Goal: Answer question/provide support: Answer question/provide support

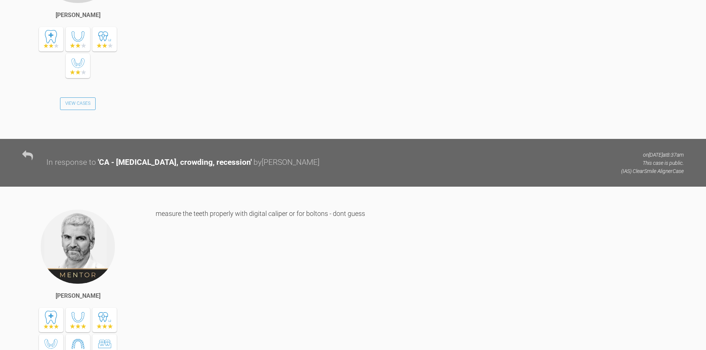
scroll to position [1381, 0]
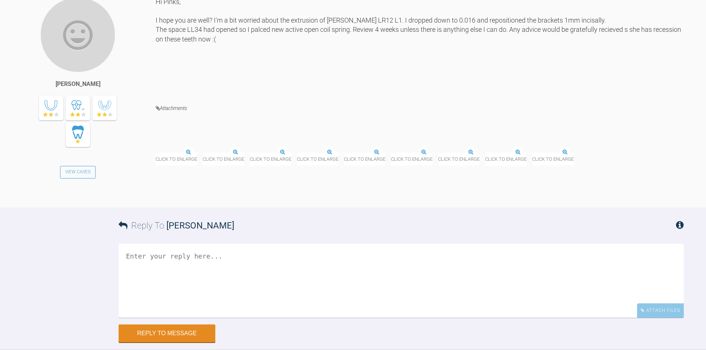
scroll to position [8457, 0]
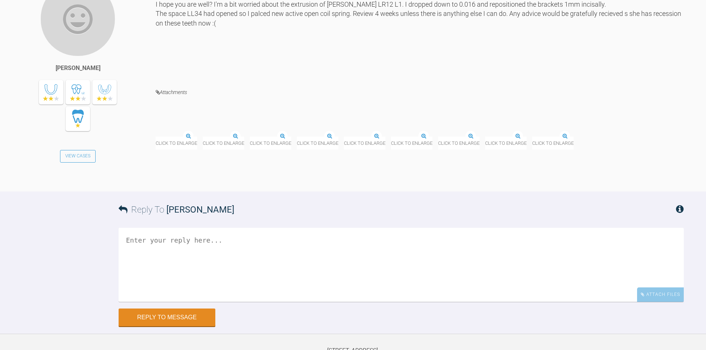
click at [250, 137] on img at bounding box center [250, 137] width 0 height 0
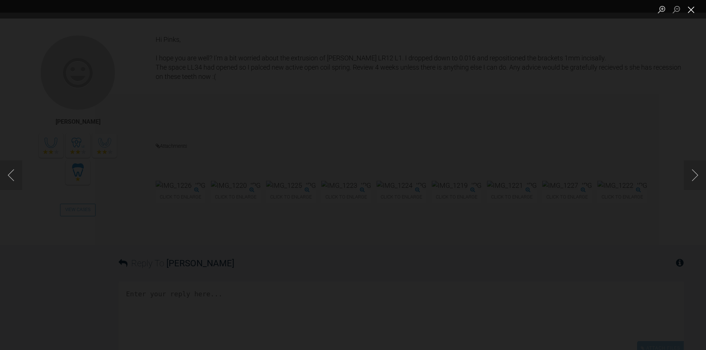
click at [692, 10] on button "Close lightbox" at bounding box center [691, 9] width 15 height 13
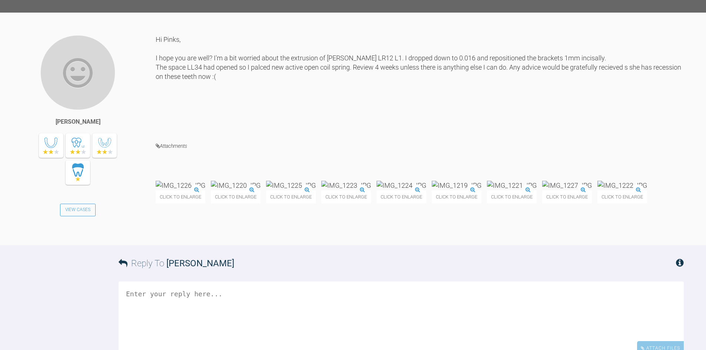
click at [482, 190] on img at bounding box center [457, 185] width 50 height 9
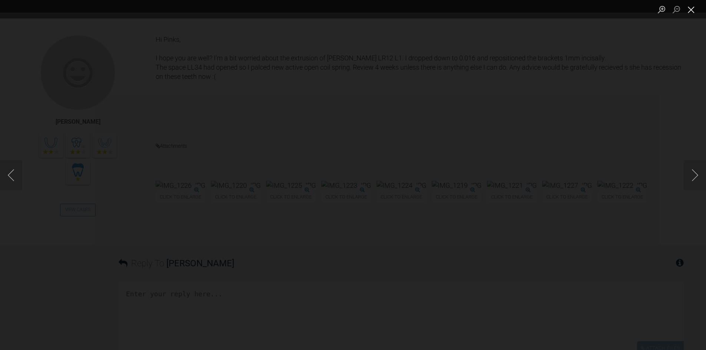
click at [693, 9] on button "Close lightbox" at bounding box center [691, 9] width 15 height 13
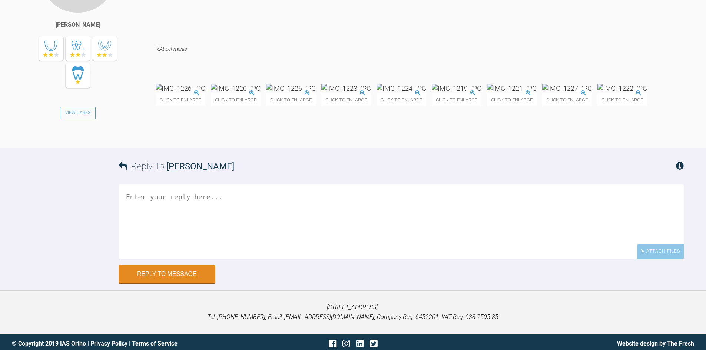
scroll to position [8627, 0]
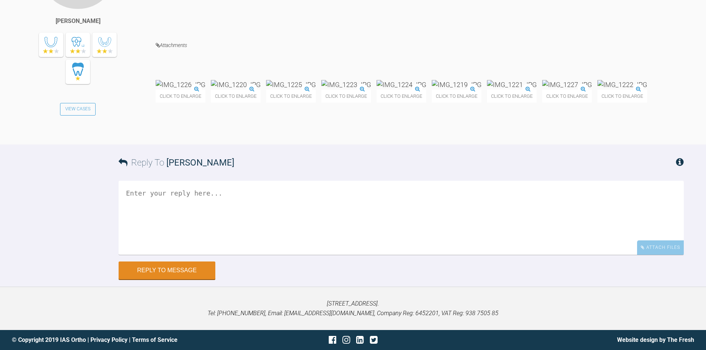
click at [311, 237] on textarea at bounding box center [401, 218] width 565 height 74
click at [311, 255] on textarea at bounding box center [401, 218] width 565 height 74
type textarea "Let the teeth intrude first. Ignore the gaps for now - let the wires work for n…"
click at [542, 89] on img at bounding box center [567, 84] width 50 height 9
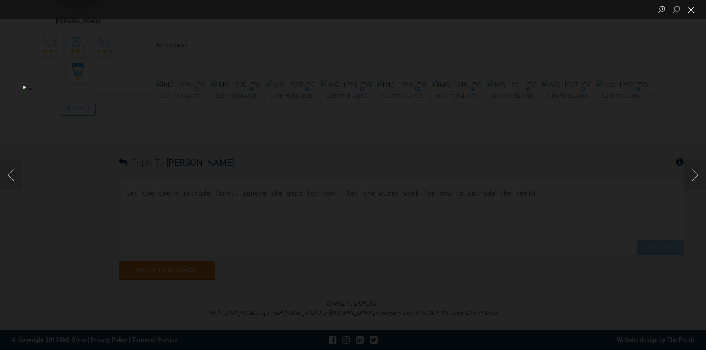
click at [692, 12] on button "Close lightbox" at bounding box center [691, 9] width 15 height 13
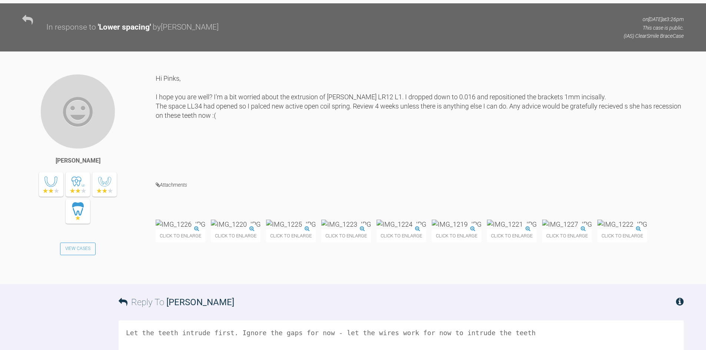
scroll to position [8442, 0]
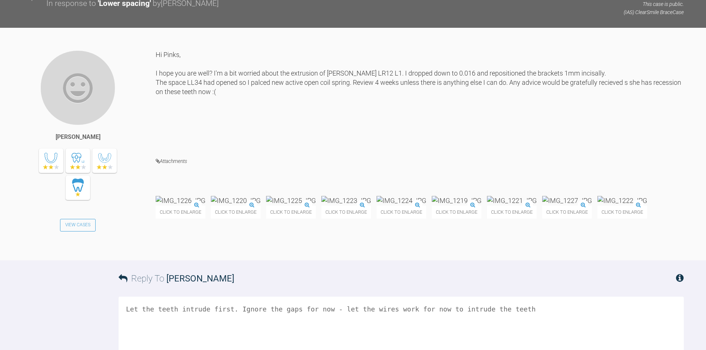
click at [598, 205] on img at bounding box center [623, 200] width 50 height 9
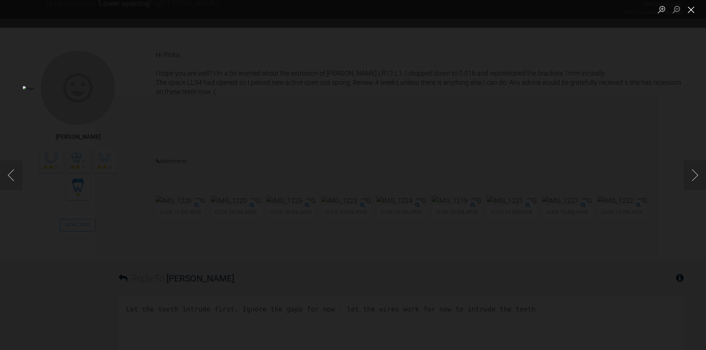
click at [695, 8] on button "Close lightbox" at bounding box center [691, 9] width 15 height 13
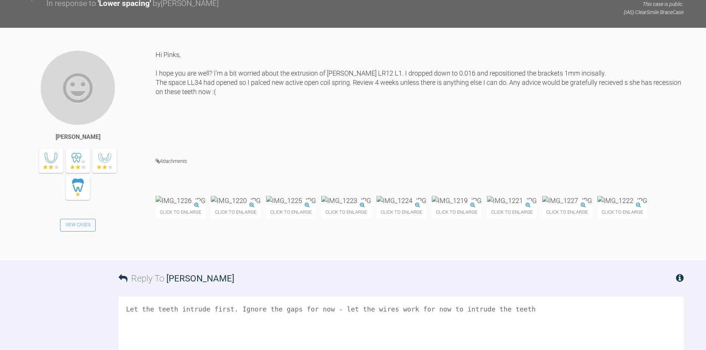
click at [542, 205] on img at bounding box center [567, 200] width 50 height 9
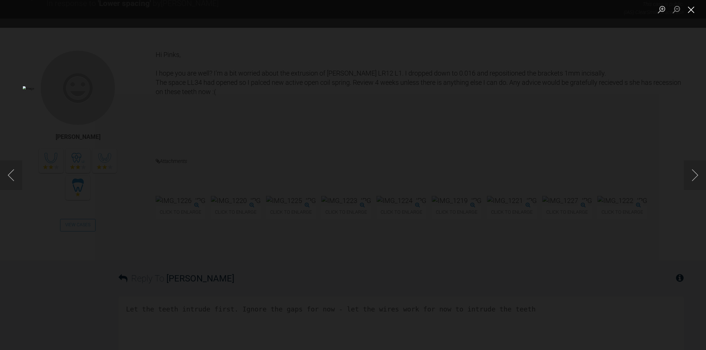
click at [690, 9] on button "Close lightbox" at bounding box center [691, 9] width 15 height 13
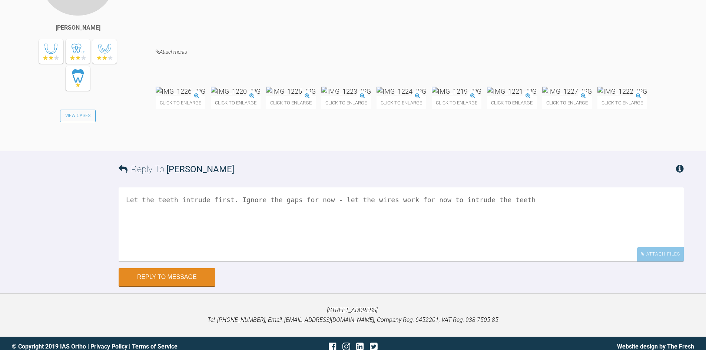
scroll to position [8590, 0]
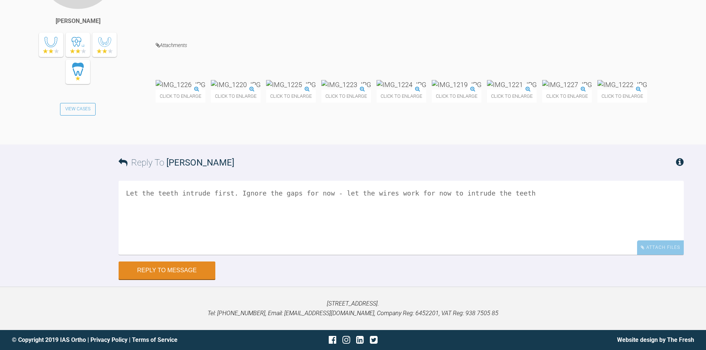
drag, startPoint x: 233, startPoint y: 229, endPoint x: 319, endPoint y: 231, distance: 85.3
click at [319, 231] on textarea "Let the teeth intrude first. Ignore the gaps for now - let the wires work for n…" at bounding box center [401, 218] width 565 height 74
click at [314, 255] on textarea "Let the teeth intrude first. Ignore the gaps for now - let the wires work for n…" at bounding box center [401, 218] width 565 height 74
click at [178, 280] on button "Reply to Message" at bounding box center [167, 272] width 97 height 18
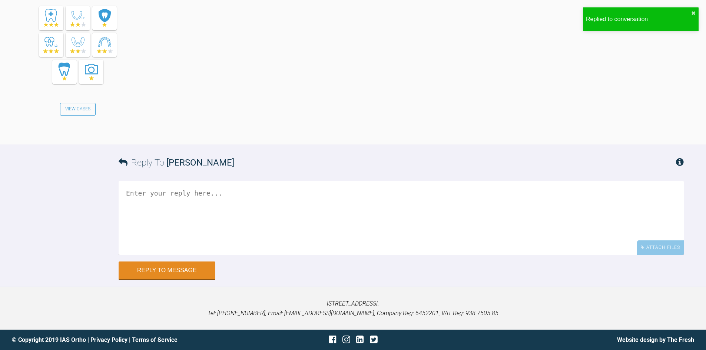
scroll to position [8910, 0]
